Goal: Task Accomplishment & Management: Complete application form

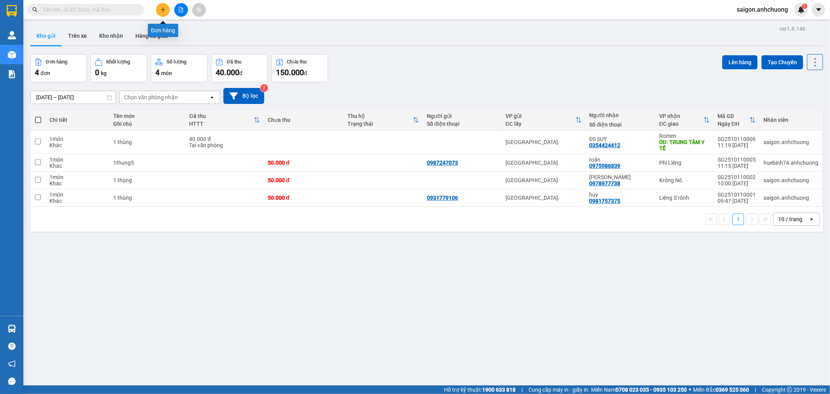
click at [167, 11] on button at bounding box center [163, 10] width 14 height 14
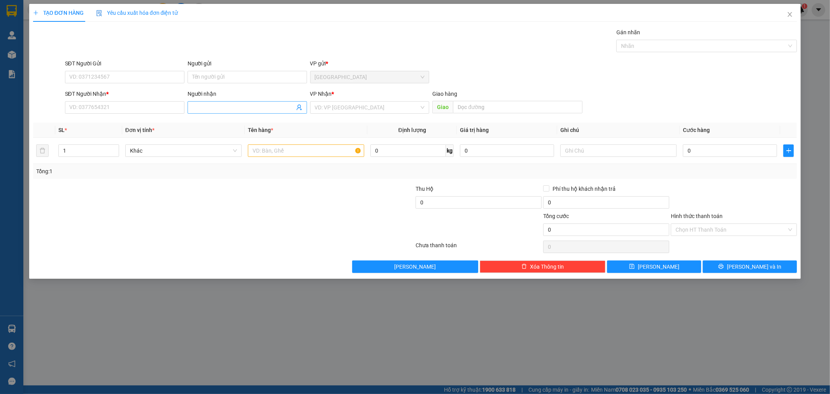
click at [281, 103] on input "Người nhận" at bounding box center [243, 107] width 102 height 9
type input "KHẢI HỒN"
click at [240, 126] on div "khải hồng - 0378995151" at bounding box center [247, 123] width 110 height 9
type input "0378995151"
type input "[PERSON_NAME]"
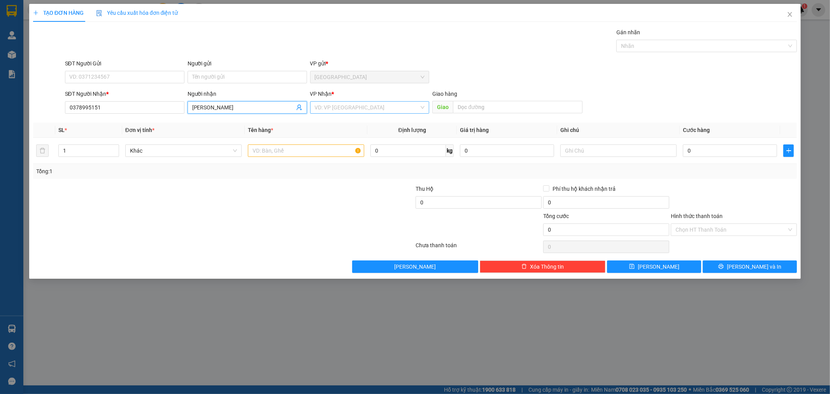
click at [378, 102] on input "search" at bounding box center [367, 108] width 105 height 12
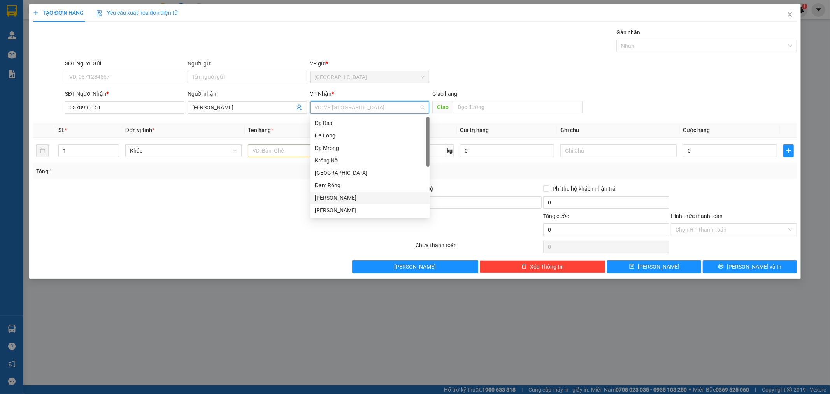
scroll to position [86, 0]
click at [345, 164] on div "Liêng S’rônh" at bounding box center [370, 161] width 110 height 9
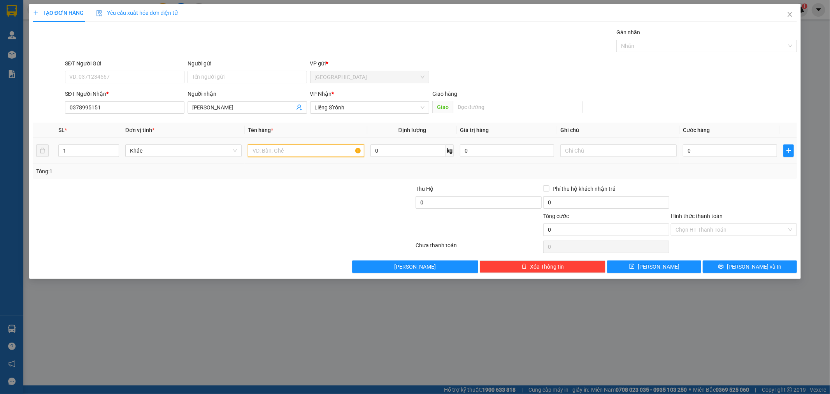
click at [270, 149] on input "text" at bounding box center [306, 150] width 116 height 12
click at [285, 148] on input "text" at bounding box center [306, 150] width 116 height 12
type input "3 XÔ 4 THÙNG 1 BAO"
drag, startPoint x: 86, startPoint y: 154, endPoint x: 10, endPoint y: 150, distance: 76.3
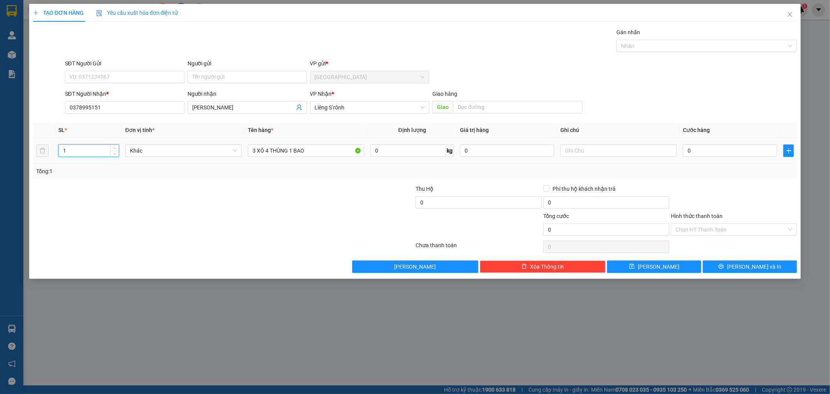
click at [10, 150] on div "TẠO ĐƠN HÀNG Yêu cầu xuất hóa đơn điện tử Transit Pickup Surcharge Ids Transit …" at bounding box center [415, 197] width 830 height 394
type input "8"
click at [698, 147] on input "0" at bounding box center [730, 150] width 94 height 12
type input "4"
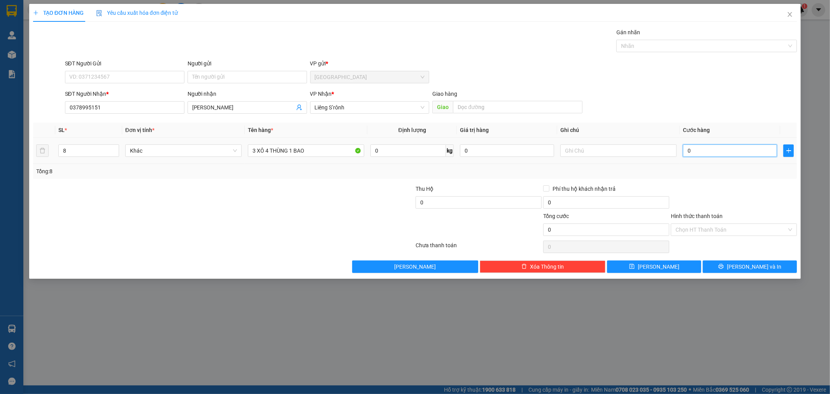
type input "4"
type input "40"
type input "400"
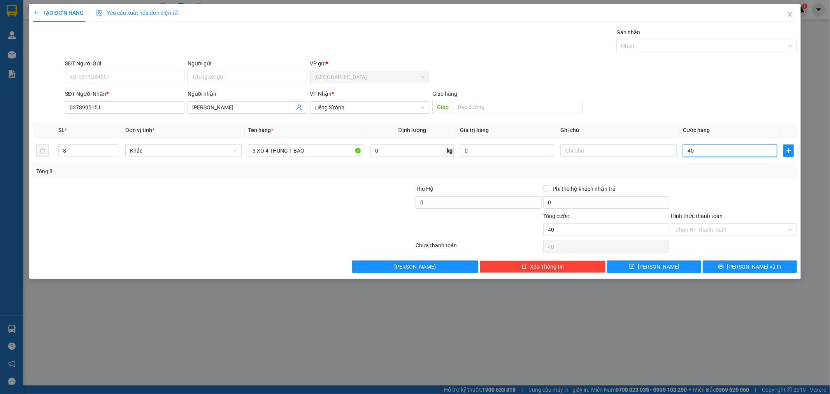
type input "400"
type input "400.000"
drag, startPoint x: 715, startPoint y: 117, endPoint x: 728, endPoint y: 123, distance: 13.9
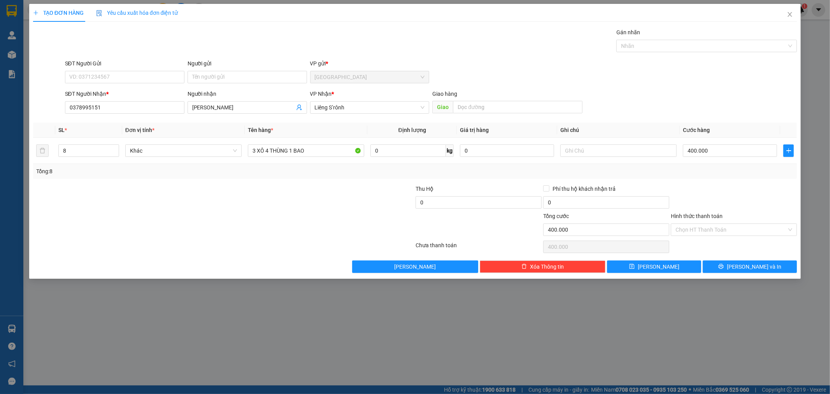
click at [717, 116] on div "SĐT Người Nhận * 0378995151 Người nhận khải hồng VP Nhận * Liêng S’rônh Giao hà…" at bounding box center [430, 102] width 735 height 27
click at [730, 213] on div "Hình thức thanh toán" at bounding box center [734, 218] width 126 height 12
click at [734, 226] on input "Hình thức thanh toán" at bounding box center [730, 230] width 111 height 12
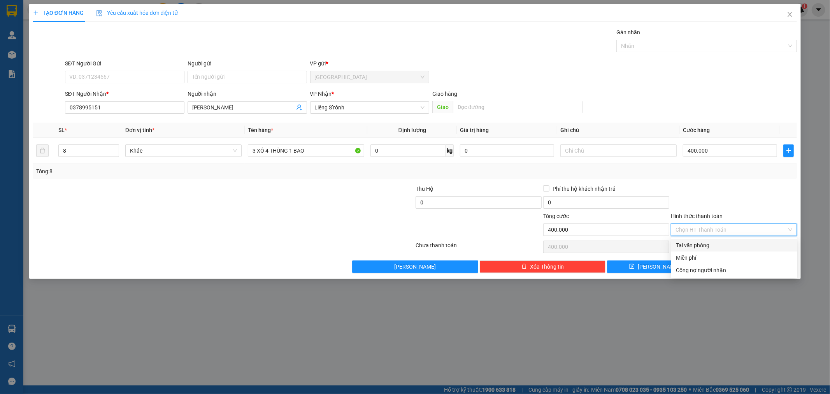
click at [714, 239] on div "Tại văn phòng" at bounding box center [734, 245] width 126 height 12
type input "0"
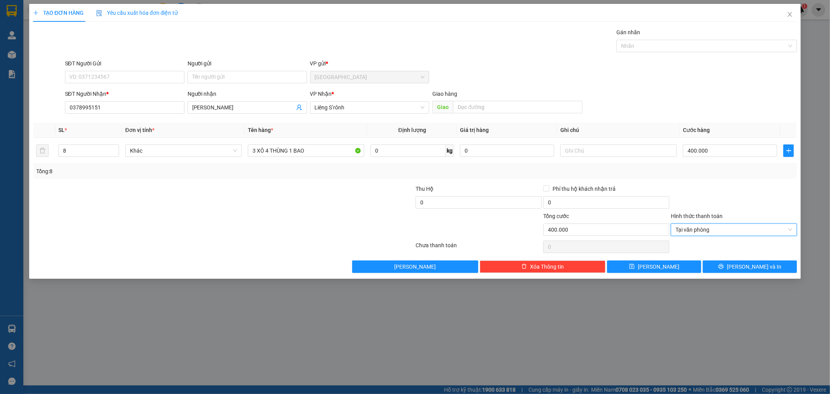
click at [734, 184] on div "Transit Pickup Surcharge Ids Transit Deliver Surcharge Ids Transit Deliver Surc…" at bounding box center [415, 150] width 764 height 245
click at [760, 267] on span "[PERSON_NAME] và In" at bounding box center [754, 266] width 54 height 9
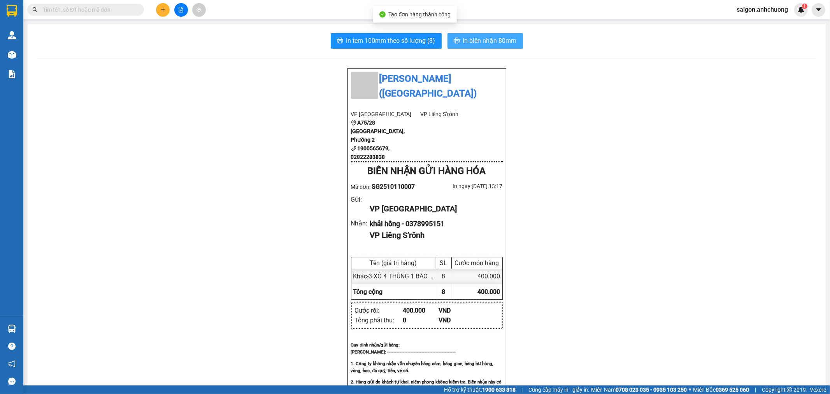
click at [479, 47] on button "In biên nhận 80mm" at bounding box center [484, 41] width 75 height 16
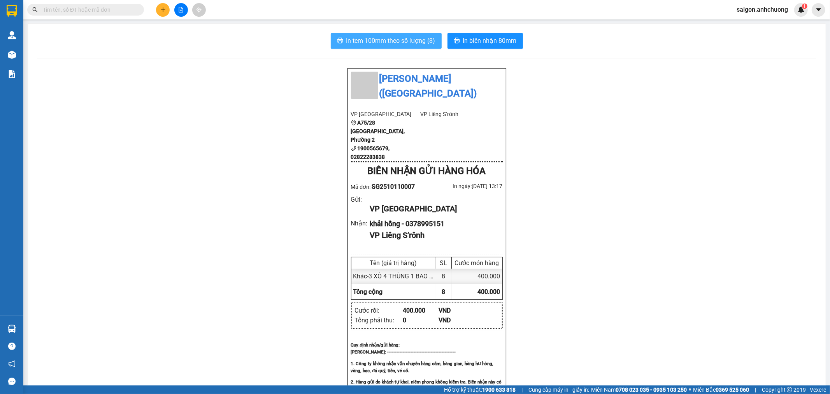
click at [388, 41] on span "In tem 100mm theo số lượng (8)" at bounding box center [390, 41] width 89 height 10
